Goal: Information Seeking & Learning: Learn about a topic

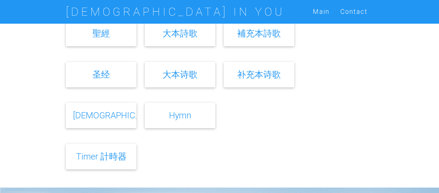
scroll to position [327, 0]
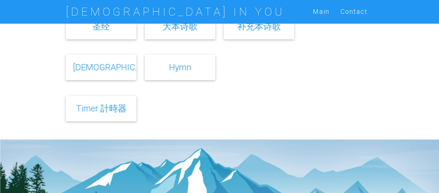
click at [180, 68] on link "Hymn" at bounding box center [180, 67] width 22 height 11
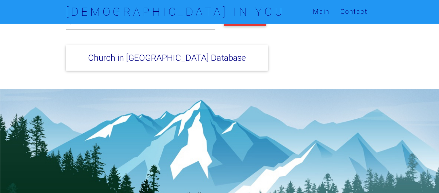
scroll to position [73, 0]
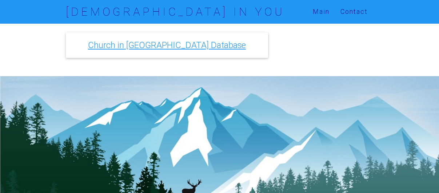
click at [180, 48] on link "Church in [GEOGRAPHIC_DATA] Database" at bounding box center [167, 45] width 158 height 11
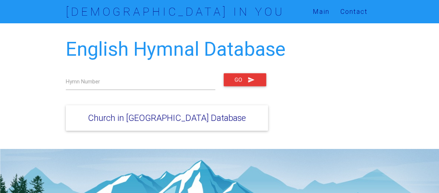
scroll to position [73, 0]
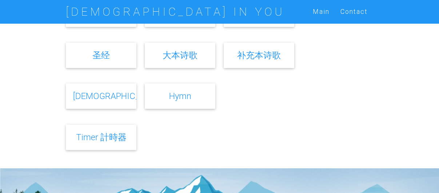
scroll to position [255, 0]
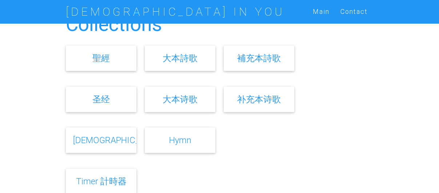
click at [175, 141] on link "Hymn" at bounding box center [180, 140] width 22 height 11
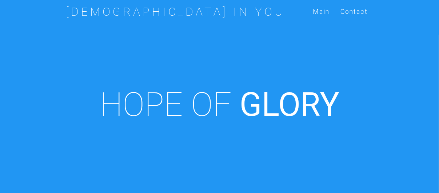
scroll to position [255, 0]
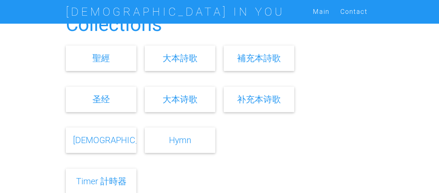
click at [255, 107] on div "补充本诗歌" at bounding box center [259, 99] width 71 height 25
click at [257, 97] on link "补充本诗歌" at bounding box center [259, 99] width 44 height 11
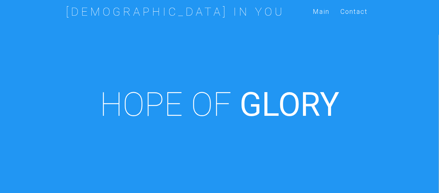
scroll to position [255, 0]
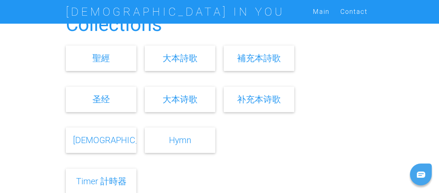
click at [265, 59] on link "補充本詩歌" at bounding box center [259, 58] width 44 height 11
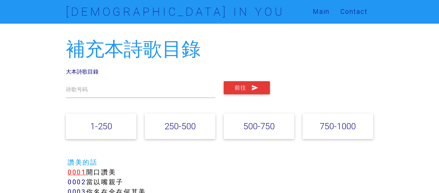
click at [76, 171] on link "0001" at bounding box center [77, 172] width 19 height 8
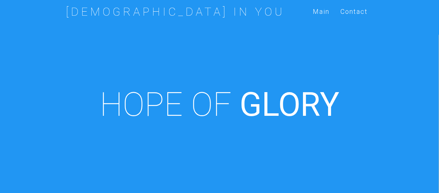
scroll to position [255, 0]
